Goal: Task Accomplishment & Management: Use online tool/utility

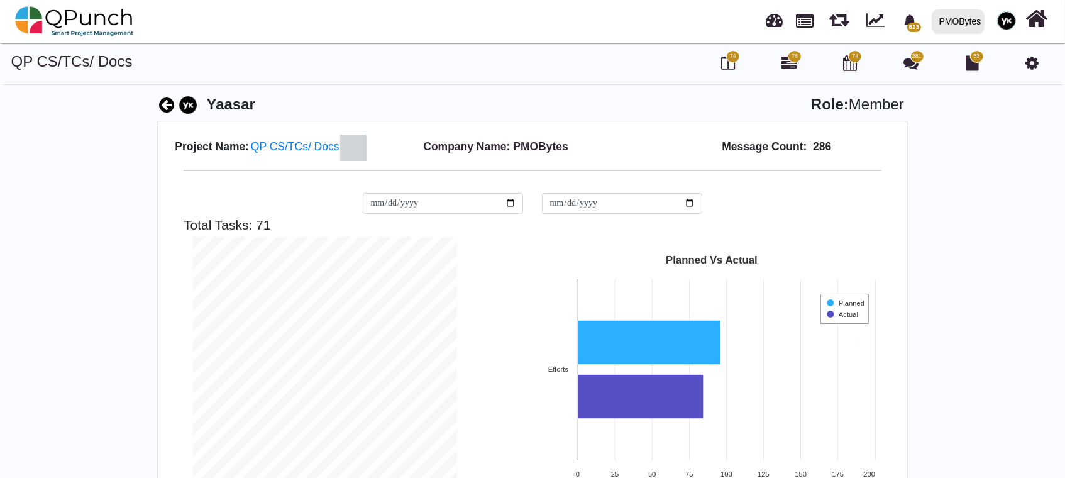
scroll to position [263, 283]
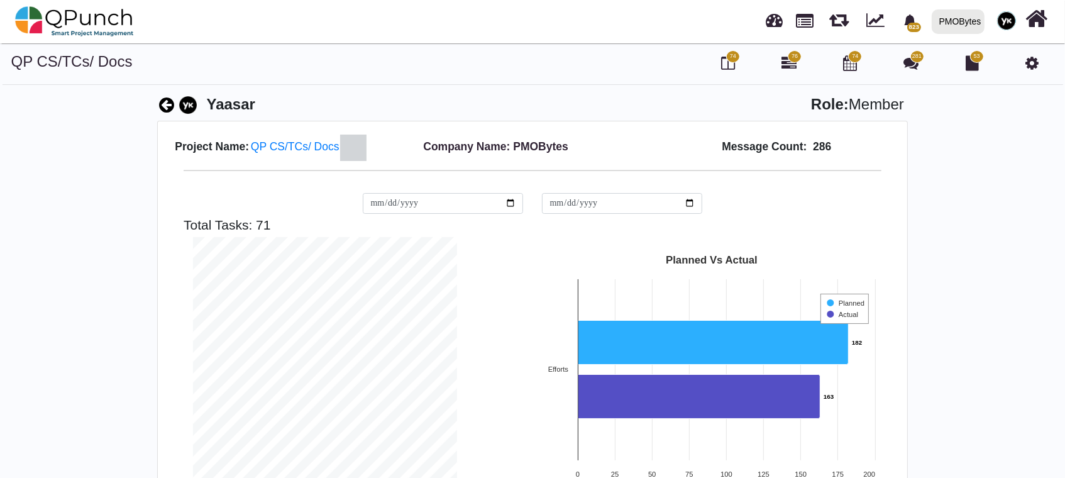
click at [1003, 23] on img at bounding box center [1006, 20] width 19 height 19
click at [954, 24] on div "PMOBytes" at bounding box center [960, 22] width 42 height 22
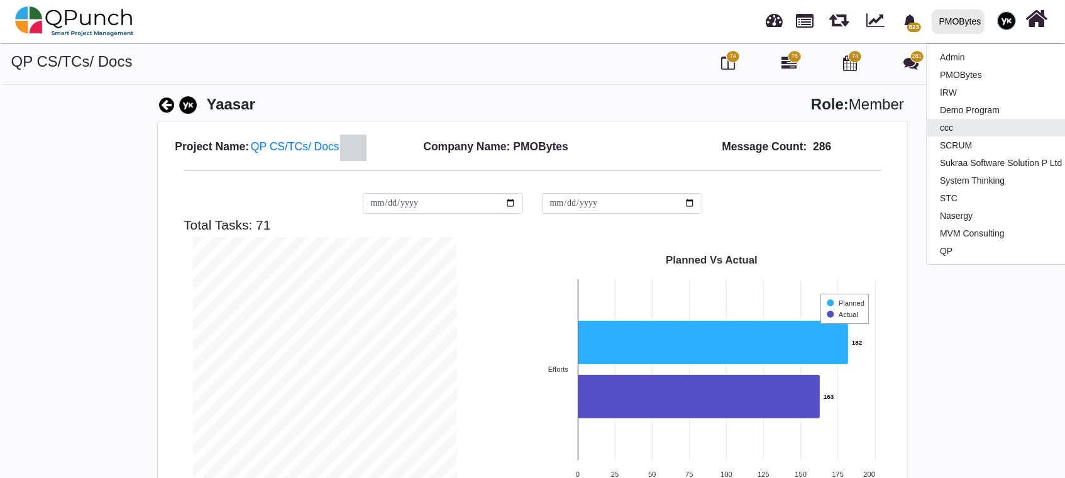
click at [962, 122] on link "ccc" at bounding box center [1001, 128] width 148 height 18
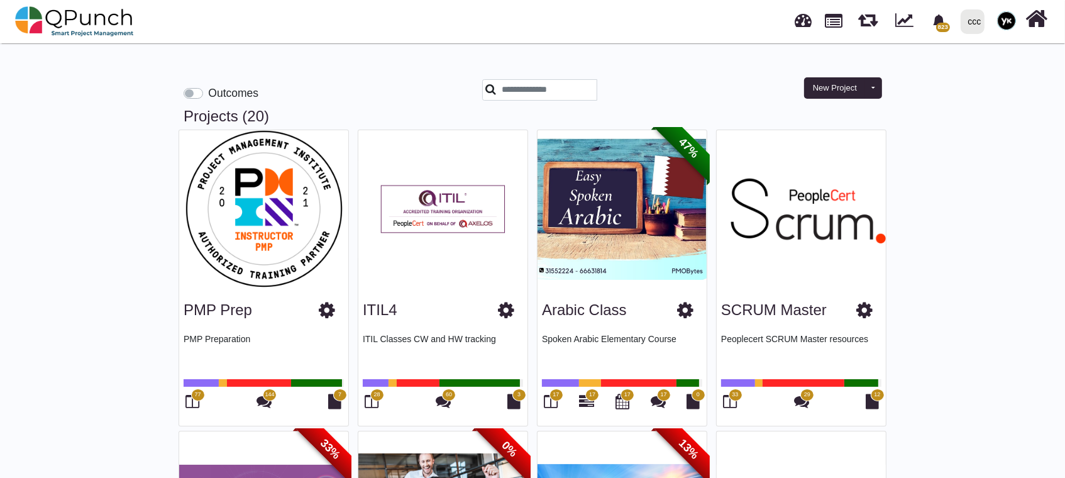
click at [548, 77] on div "Outcomes New Project Toggle dropdown New Project Wiz New Program" at bounding box center [532, 80] width 717 height 55
click at [558, 92] on input "text" at bounding box center [539, 89] width 115 height 21
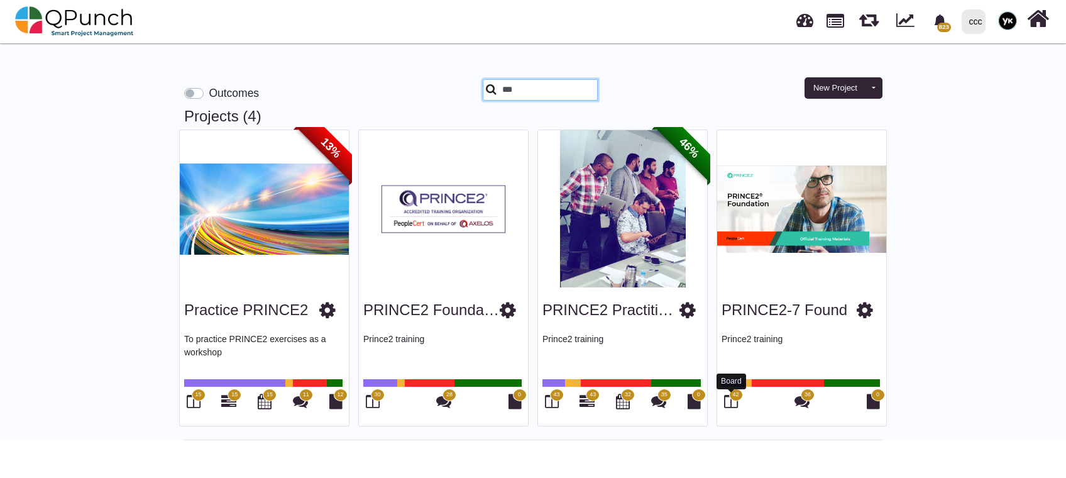
type input "***"
drag, startPoint x: 734, startPoint y: 406, endPoint x: 524, endPoint y: 438, distance: 212.3
click at [524, 438] on div "Projects (4) 13% Practice PRINCE2 To practice PRINCE2 exercises as a workshop 1…" at bounding box center [533, 274] width 698 height 333
click at [375, 400] on span "30" at bounding box center [378, 395] width 14 height 13
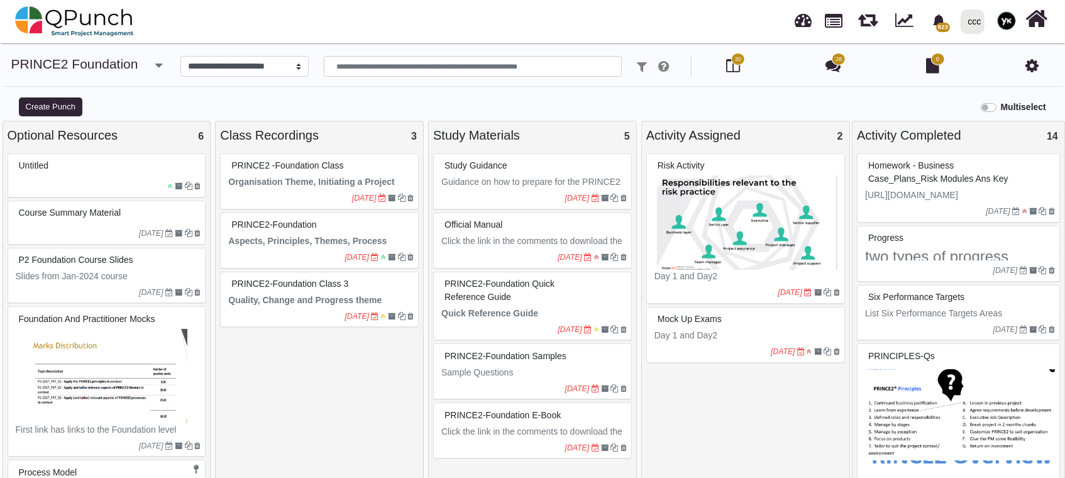
select select
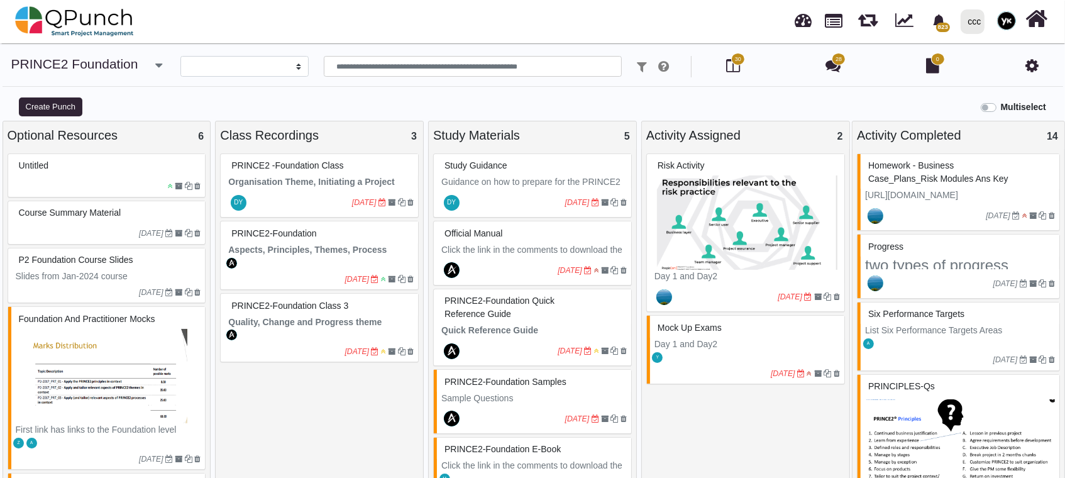
click at [307, 192] on div at bounding box center [300, 202] width 104 height 20
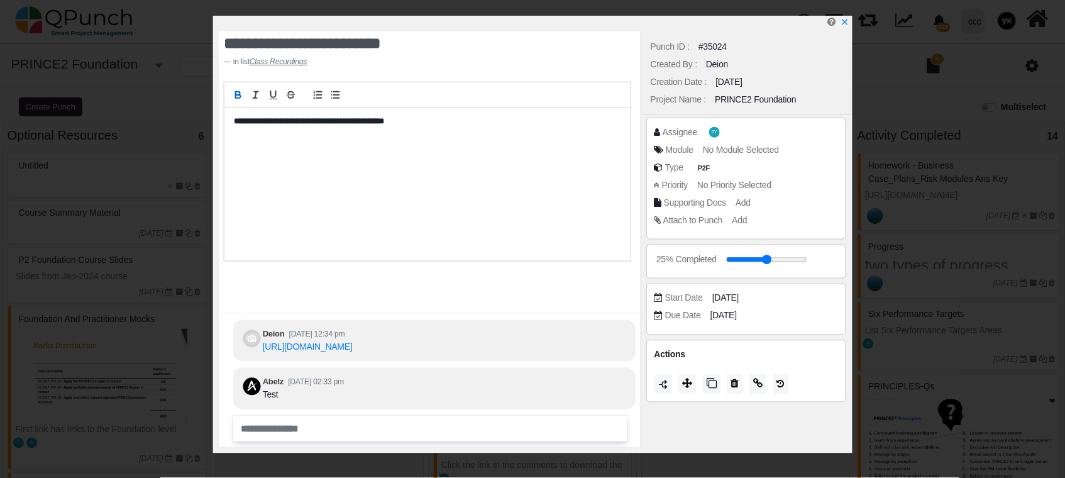
scroll to position [-21, 0]
click at [849, 23] on icon "x" at bounding box center [845, 23] width 10 height 10
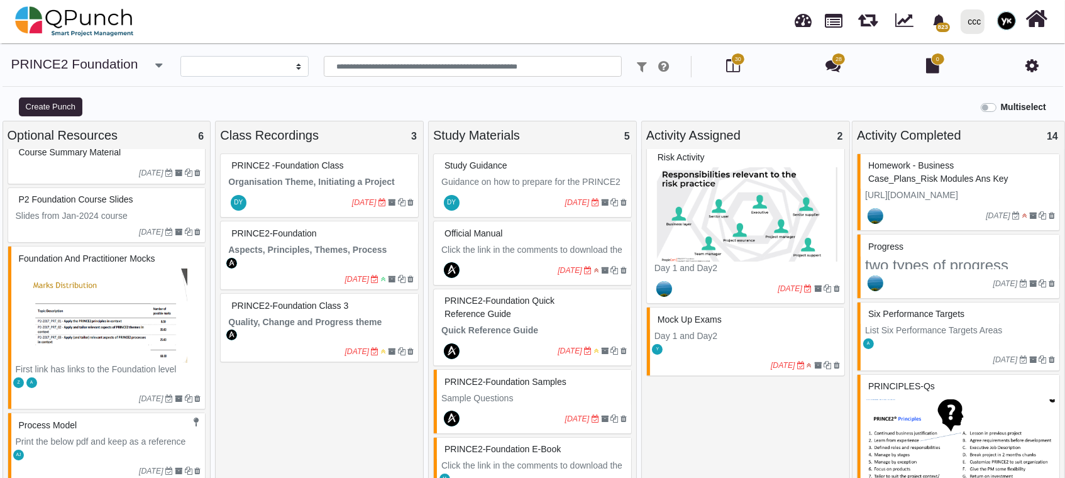
scroll to position [128, 0]
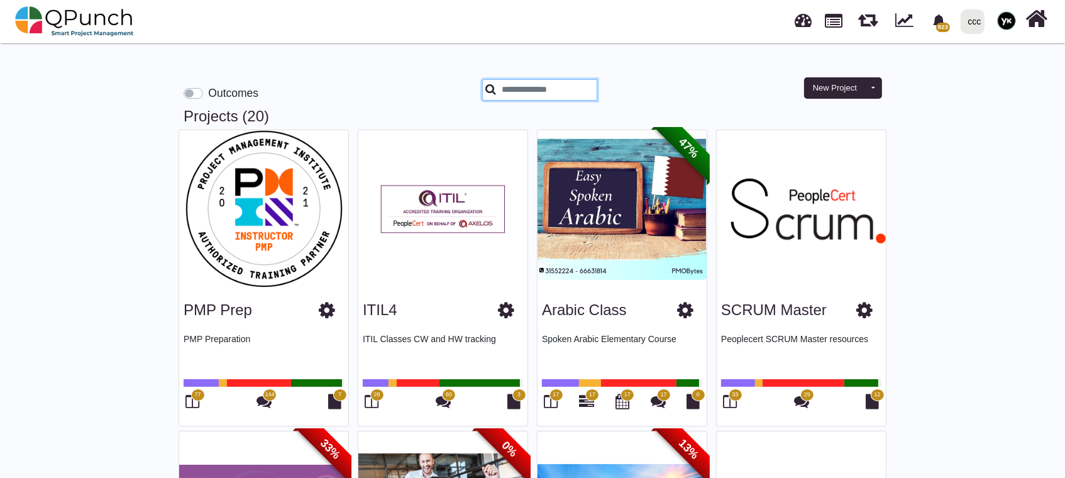
click at [556, 89] on input "text" at bounding box center [539, 89] width 115 height 21
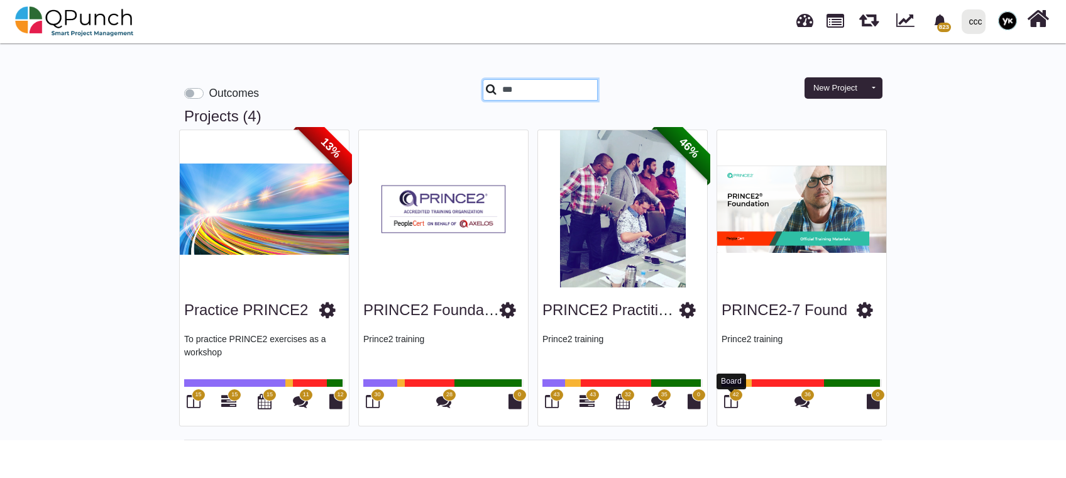
type input "***"
click at [727, 403] on icon at bounding box center [731, 401] width 14 height 15
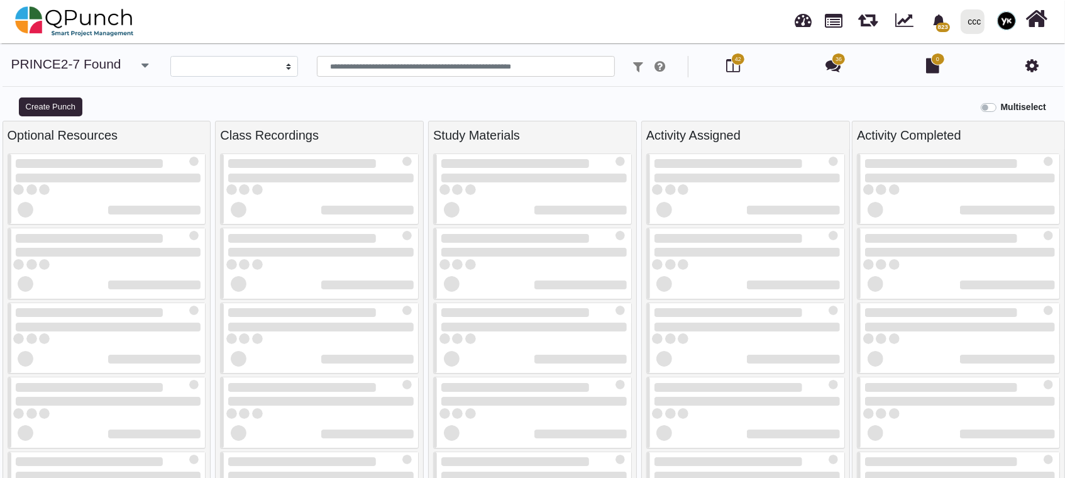
select select
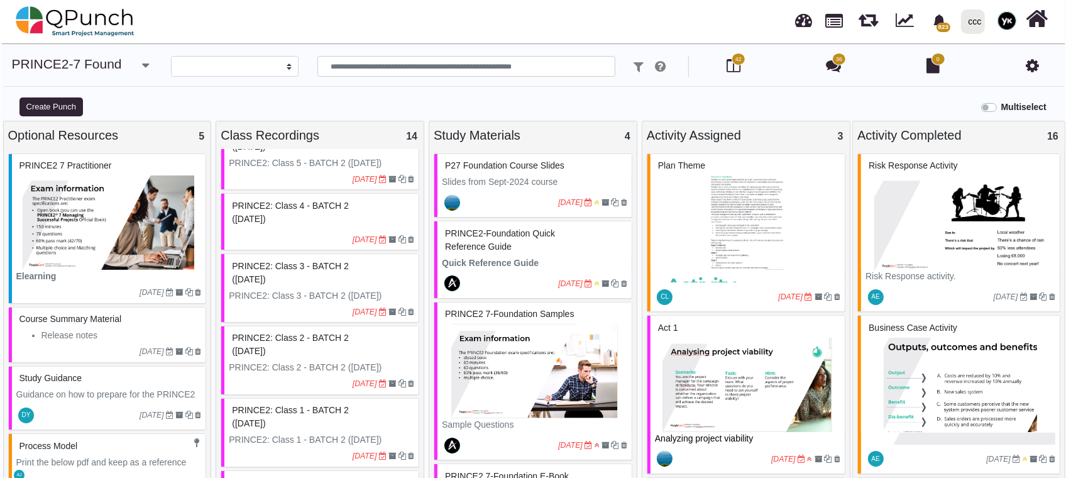
scroll to position [419, 0]
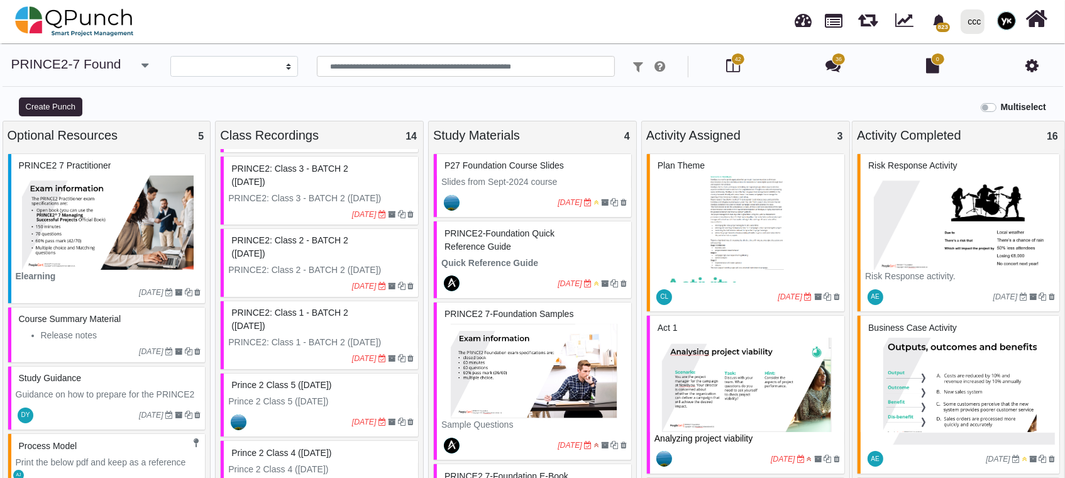
click at [298, 338] on p "PRINCE2: Class 1 - BATCH 2 ([DATE])" at bounding box center [320, 342] width 185 height 13
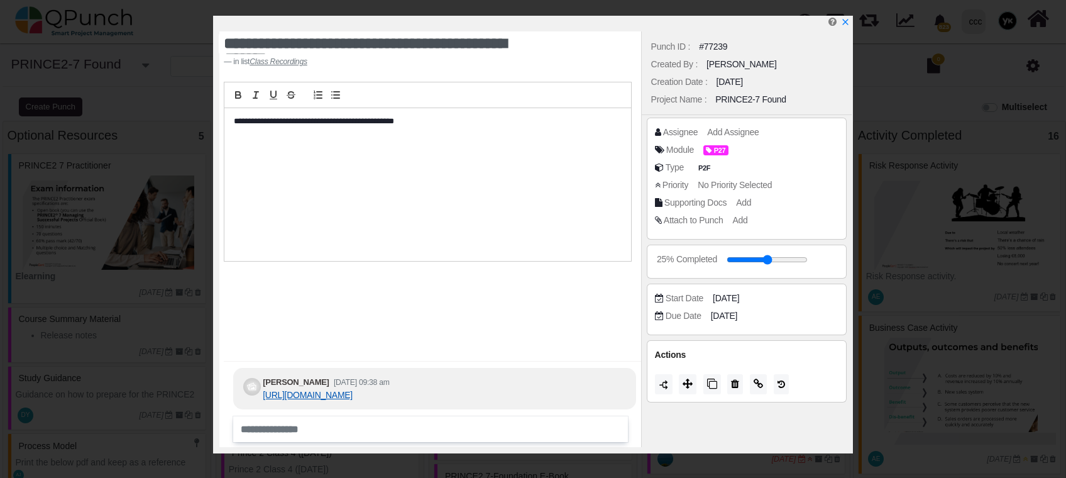
click at [324, 390] on link "[URL][DOMAIN_NAME]" at bounding box center [308, 395] width 90 height 10
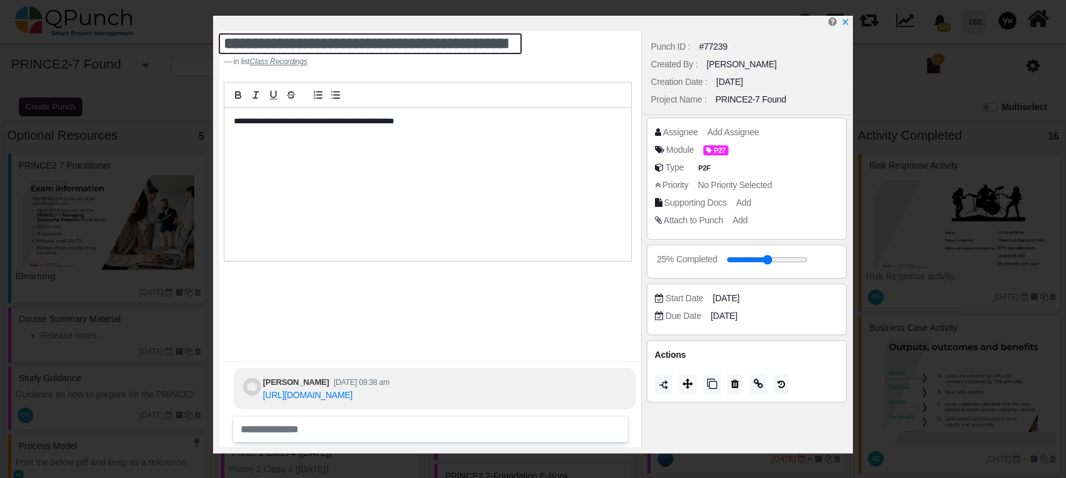
click at [369, 37] on textarea "**********" at bounding box center [370, 43] width 303 height 21
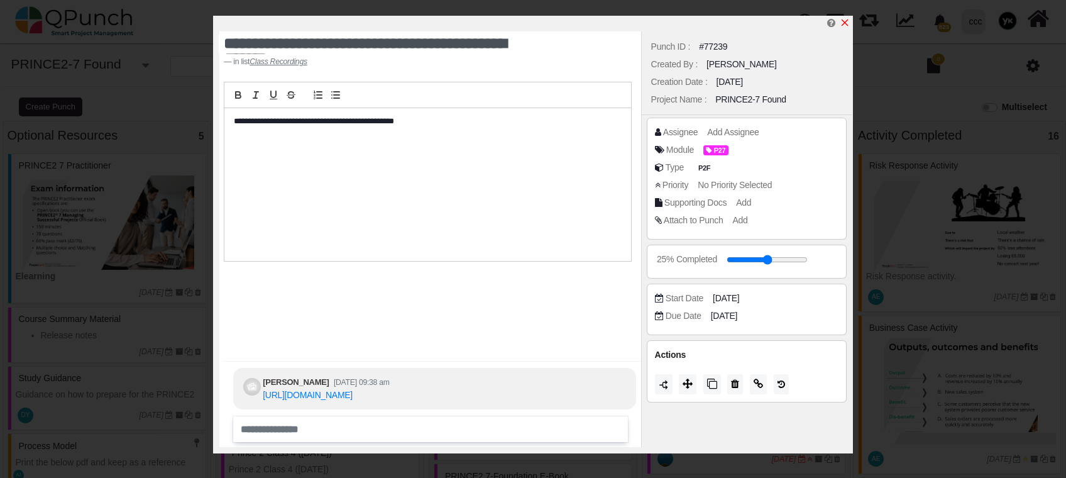
click at [842, 20] on icon "x" at bounding box center [845, 22] width 7 height 7
click at [297, 258] on div "PRINCE2: Class 2 - BATCH 2 ([DATE])" at bounding box center [320, 247] width 185 height 33
click at [353, 390] on link "[URL][DOMAIN_NAME]" at bounding box center [308, 395] width 90 height 10
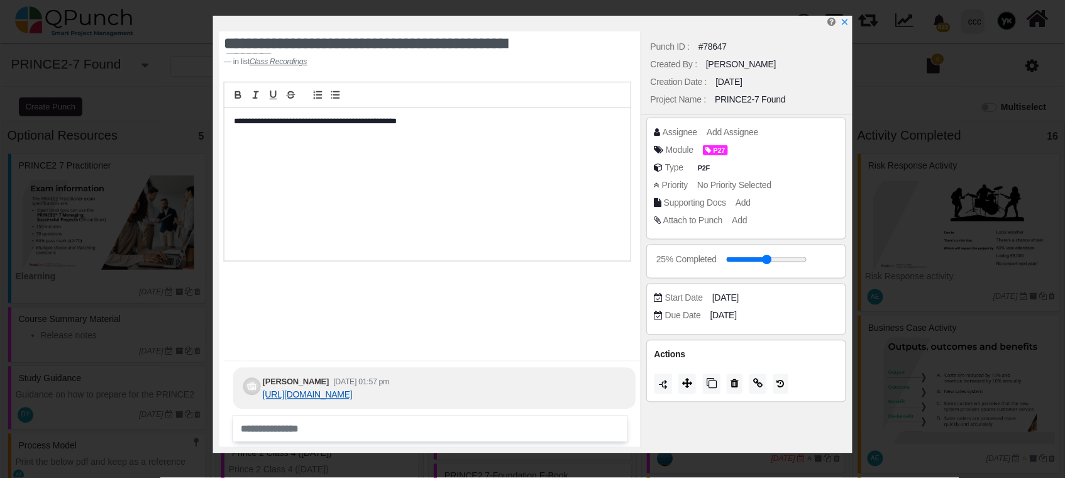
scroll to position [-40, 0]
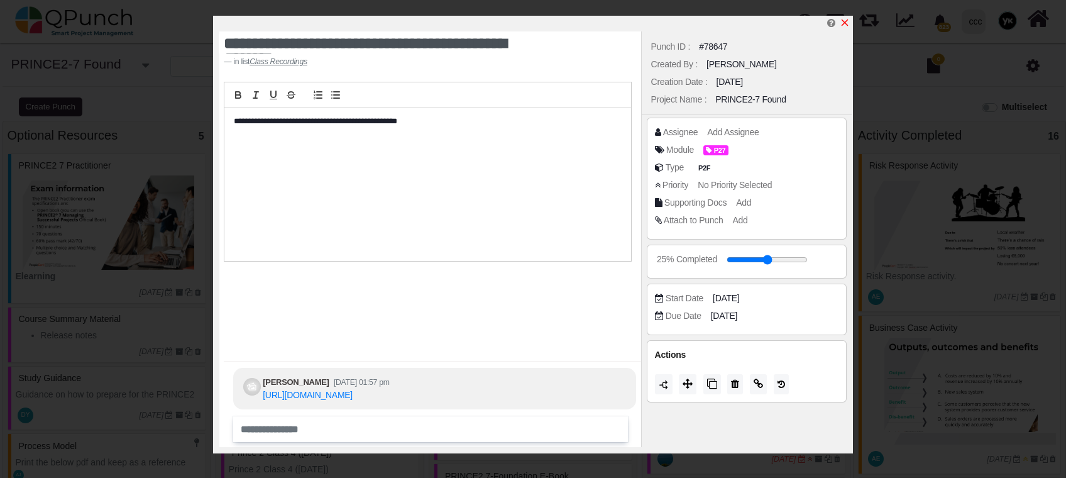
click at [846, 23] on icon "x" at bounding box center [845, 23] width 10 height 10
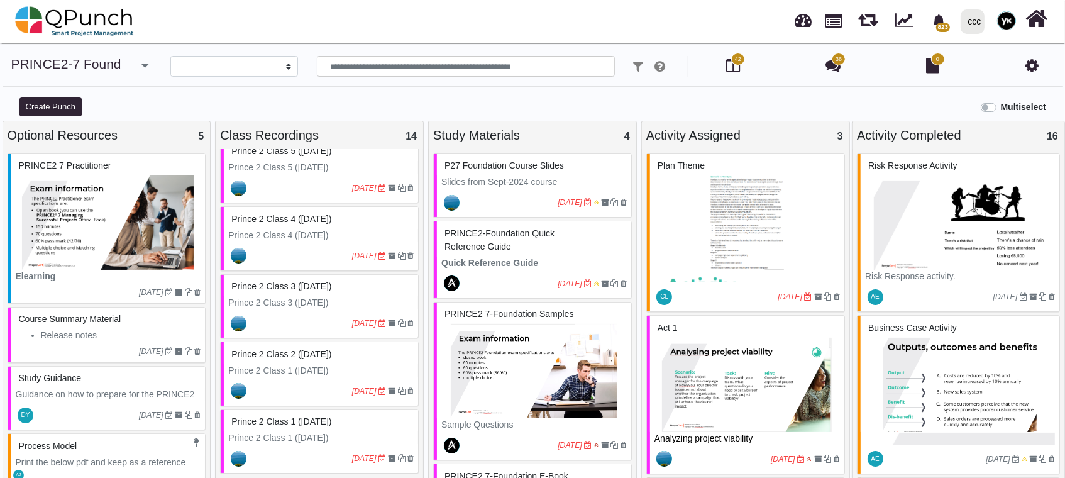
scroll to position [13, 0]
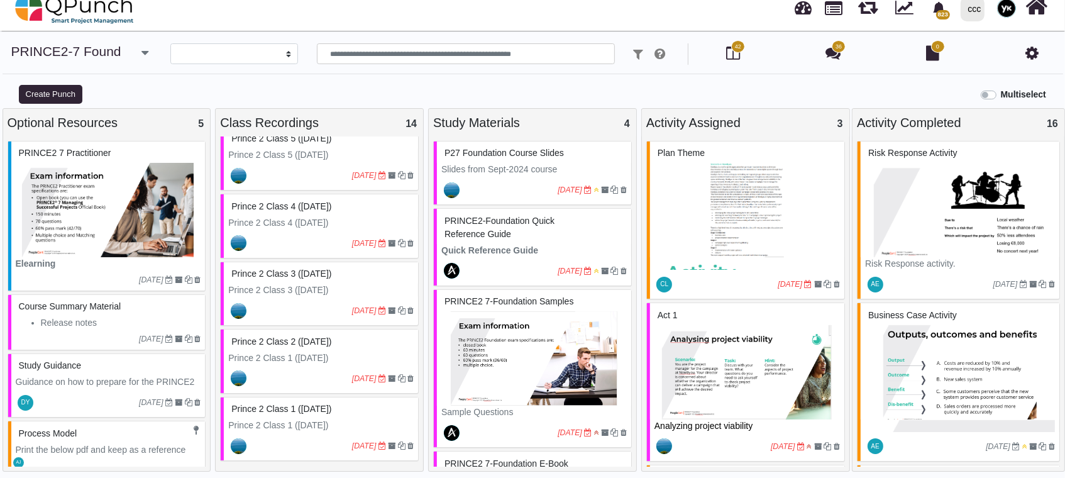
click at [329, 351] on p "Prince 2 Class 1 ([DATE])" at bounding box center [320, 357] width 185 height 13
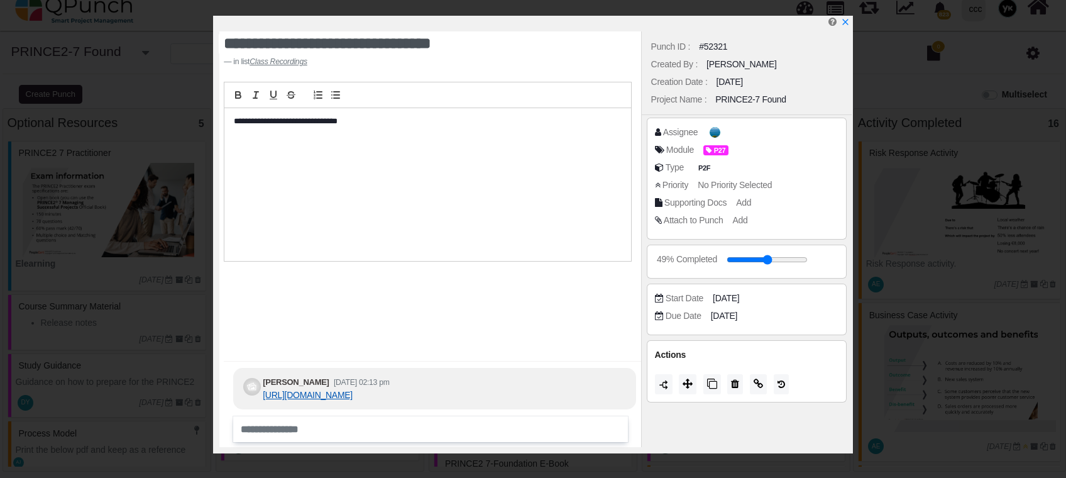
click at [353, 390] on link "[URL][DOMAIN_NAME]" at bounding box center [308, 395] width 90 height 10
click at [846, 24] on icon "x" at bounding box center [845, 22] width 7 height 7
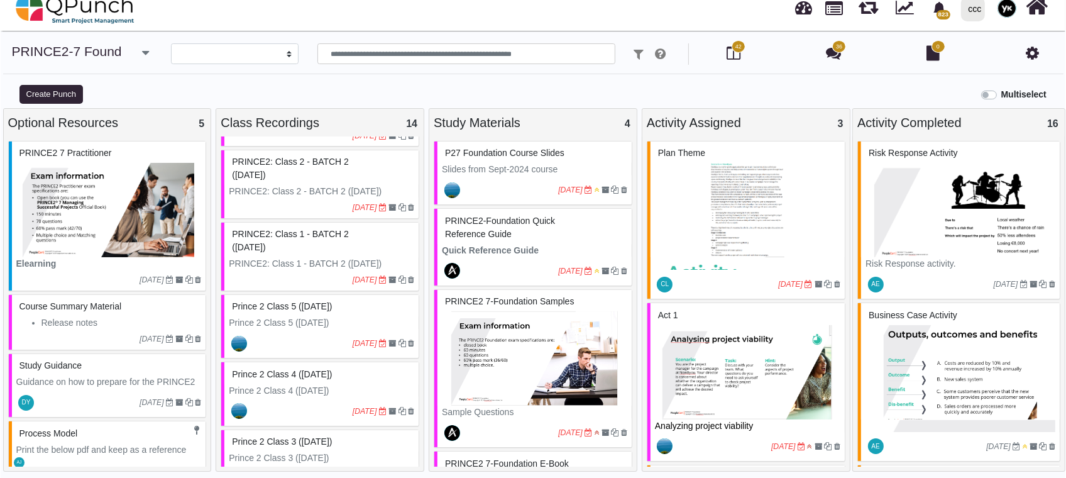
scroll to position [401, 0]
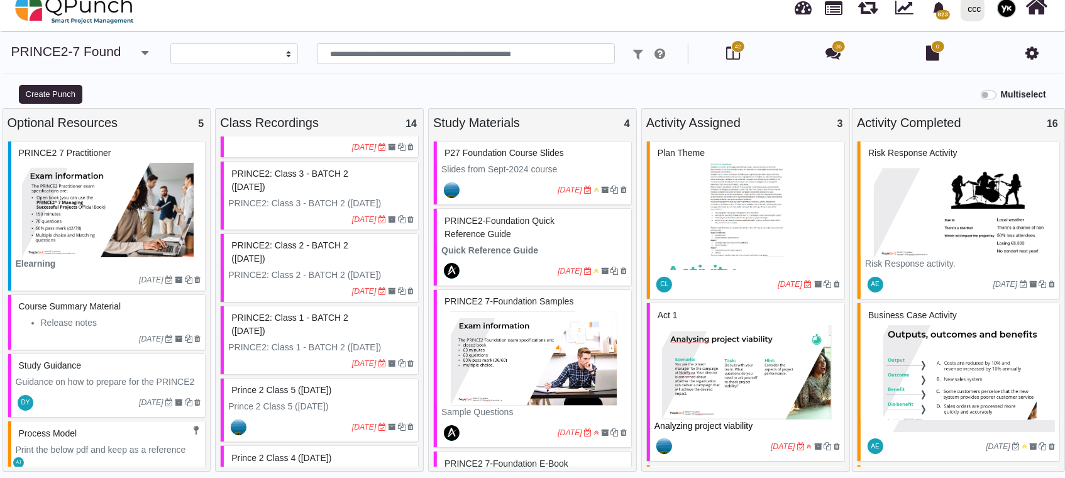
click at [292, 265] on div "PRINCE2: Class 2 - BATCH 2 ([DATE])" at bounding box center [320, 252] width 185 height 33
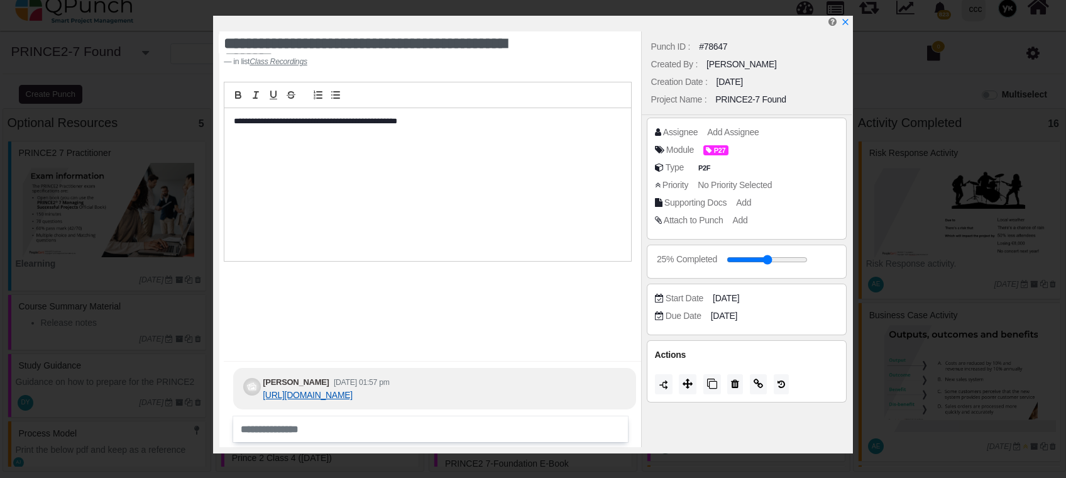
click at [353, 390] on link "[URL][DOMAIN_NAME]" at bounding box center [308, 395] width 90 height 10
click at [845, 18] on link at bounding box center [845, 23] width 10 height 11
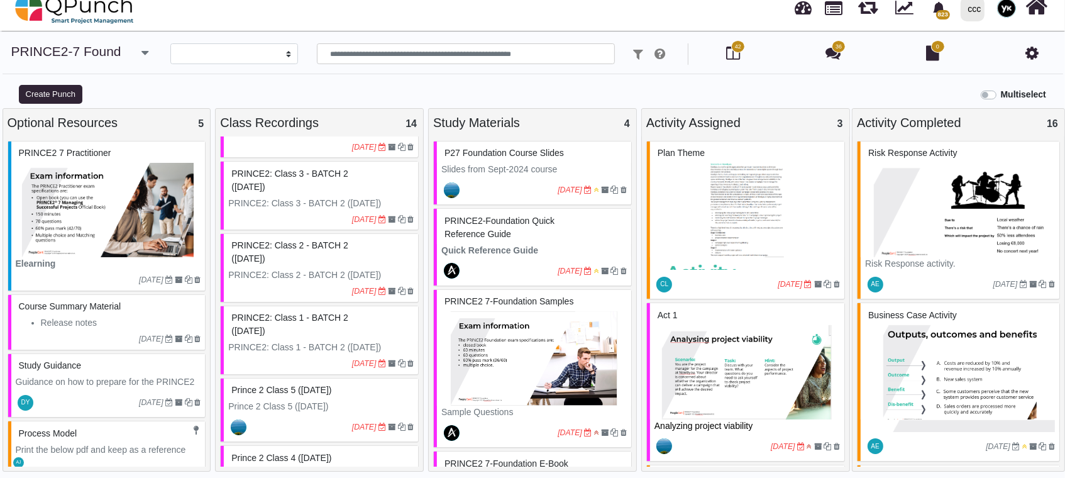
click at [309, 197] on p "PRINCE2: Class 3 - BATCH 2 ([DATE])" at bounding box center [320, 203] width 185 height 13
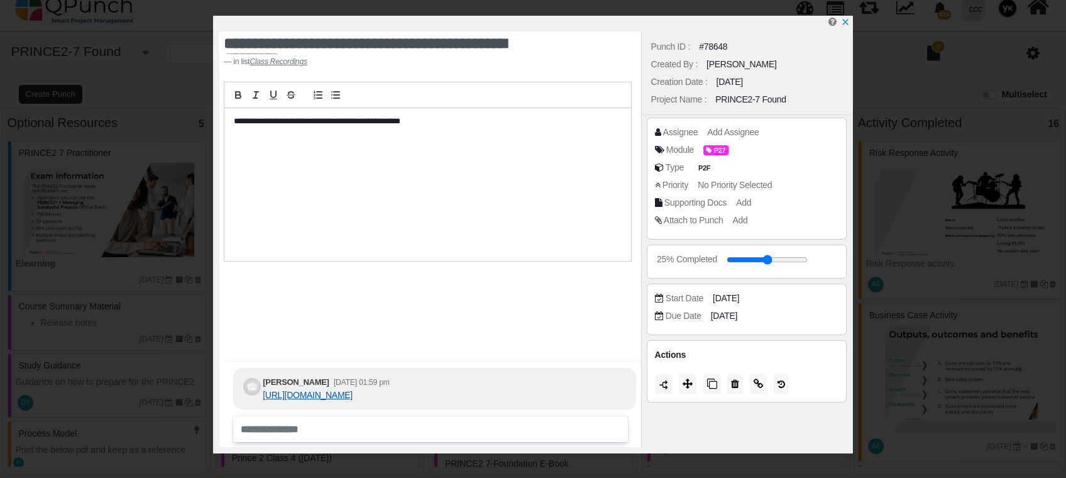
click at [353, 390] on link "[URL][DOMAIN_NAME]" at bounding box center [308, 395] width 90 height 10
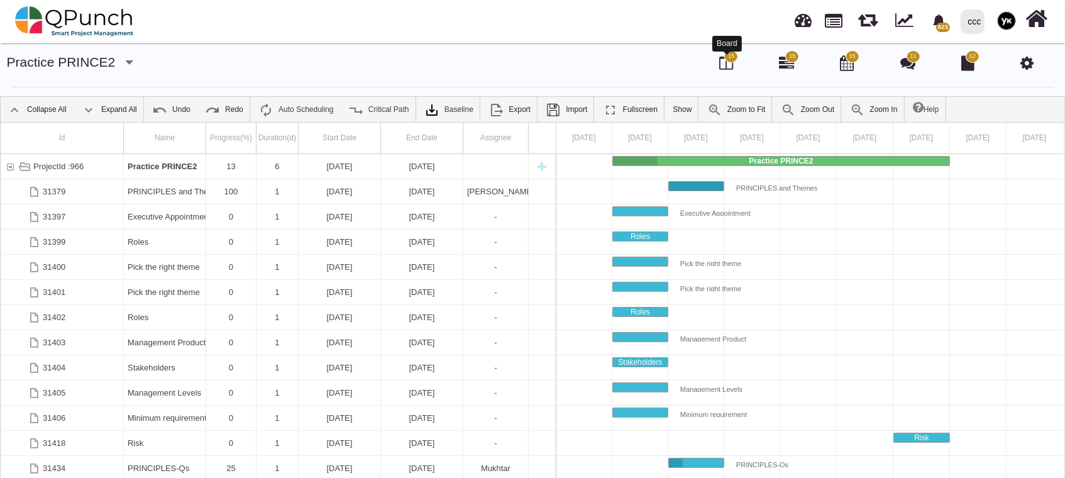
click at [720, 63] on icon at bounding box center [726, 62] width 14 height 15
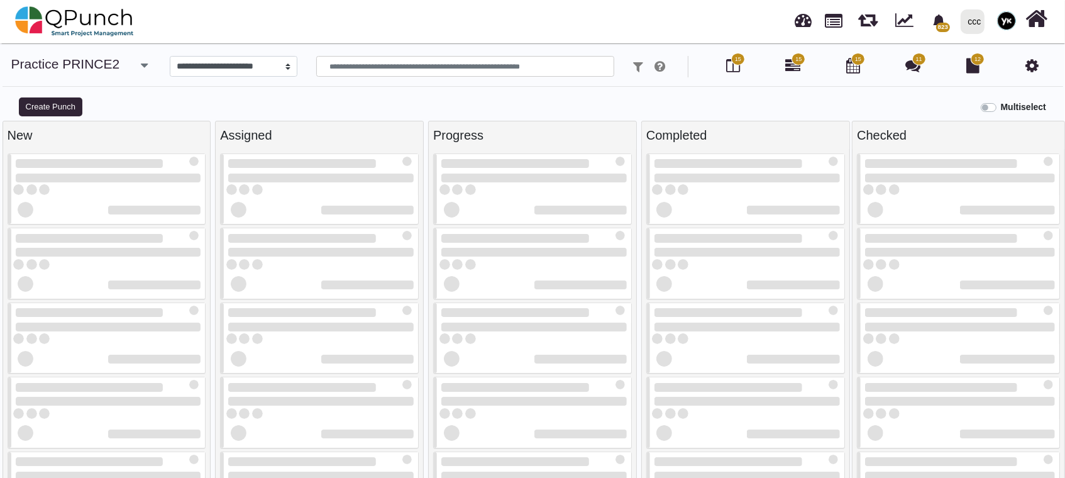
select select
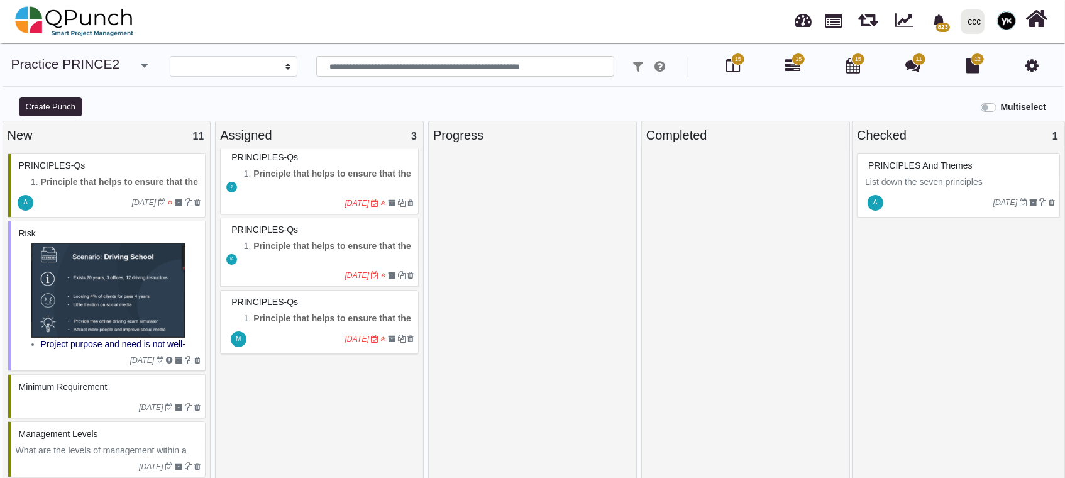
scroll to position [8, 0]
click at [80, 20] on img at bounding box center [74, 22] width 119 height 38
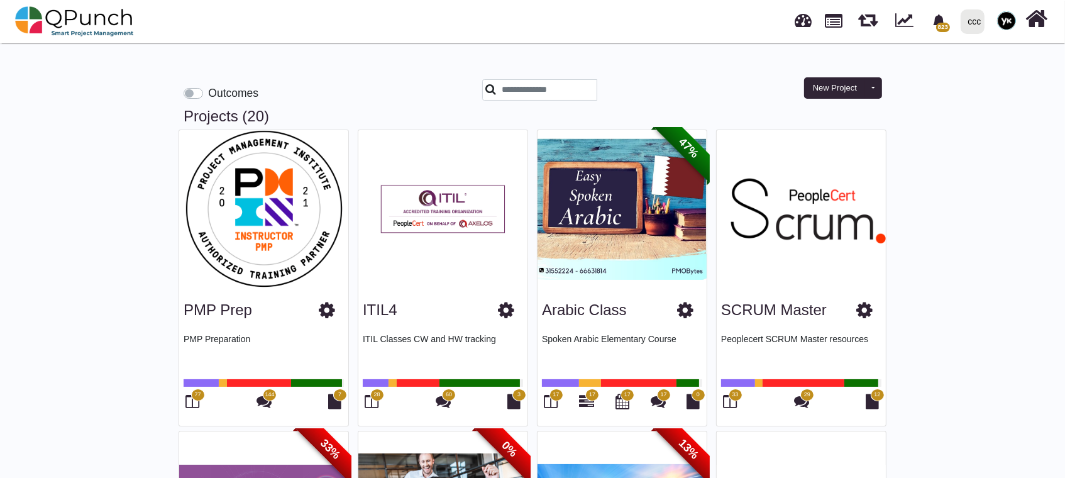
drag, startPoint x: 68, startPoint y: 257, endPoint x: 64, endPoint y: 189, distance: 67.4
